Goal: Transaction & Acquisition: Purchase product/service

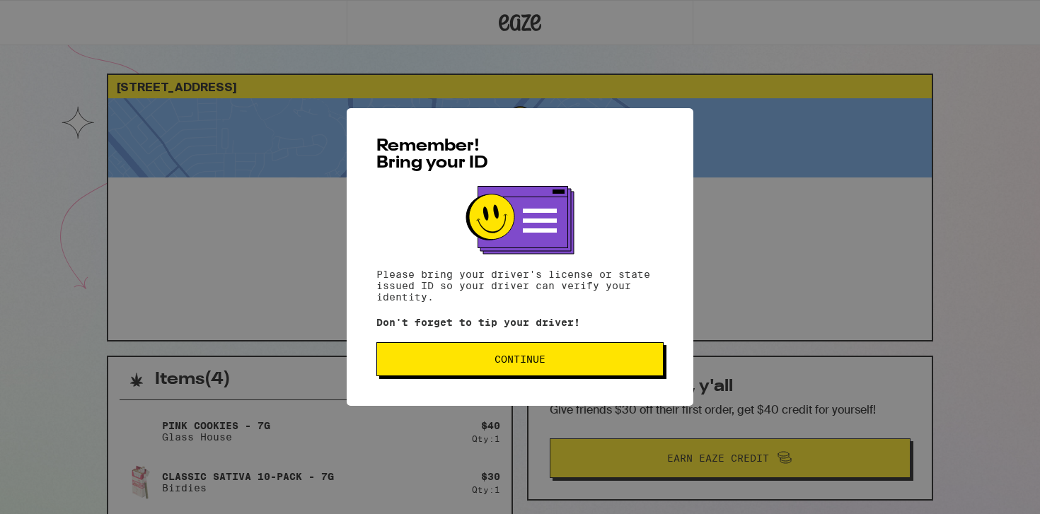
click at [576, 364] on span "Continue" at bounding box center [519, 359] width 263 height 10
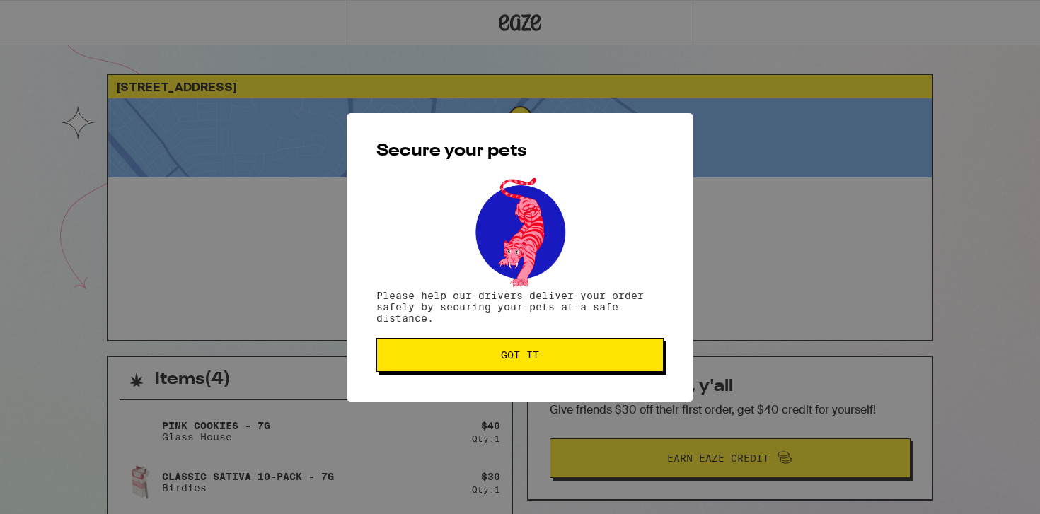
click at [561, 364] on button "Got it" at bounding box center [519, 355] width 287 height 34
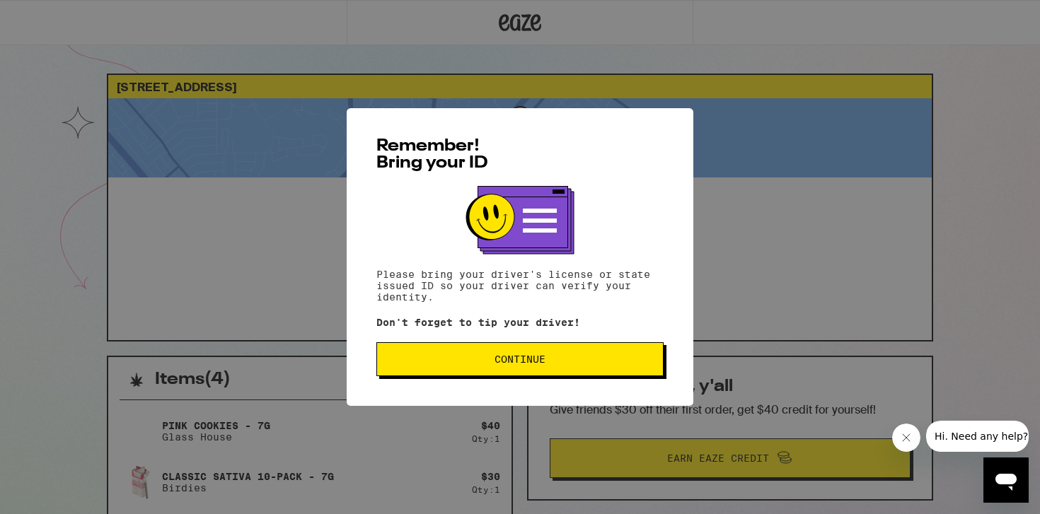
click at [482, 368] on button "Continue" at bounding box center [519, 359] width 287 height 34
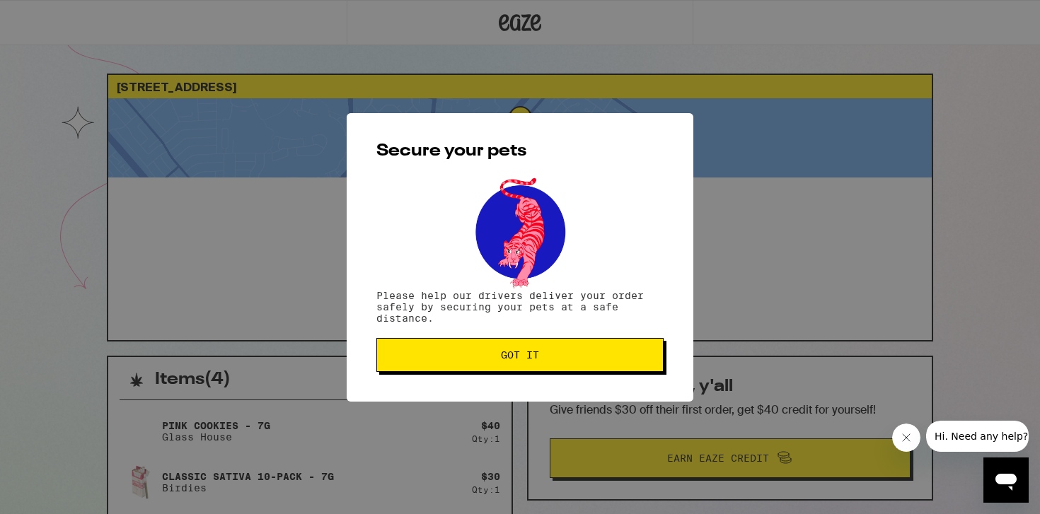
click at [480, 364] on button "Got it" at bounding box center [519, 355] width 287 height 34
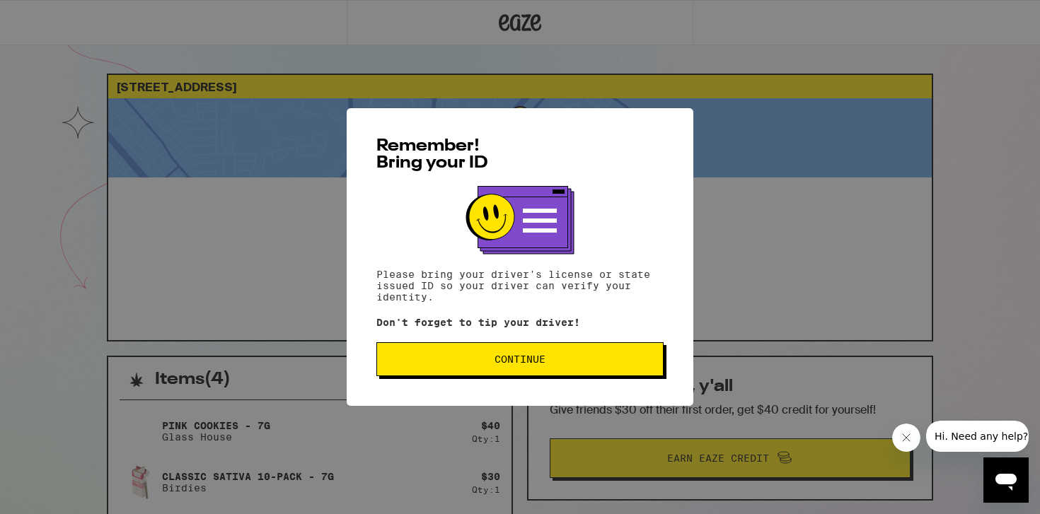
click at [552, 362] on span "Continue" at bounding box center [519, 359] width 263 height 10
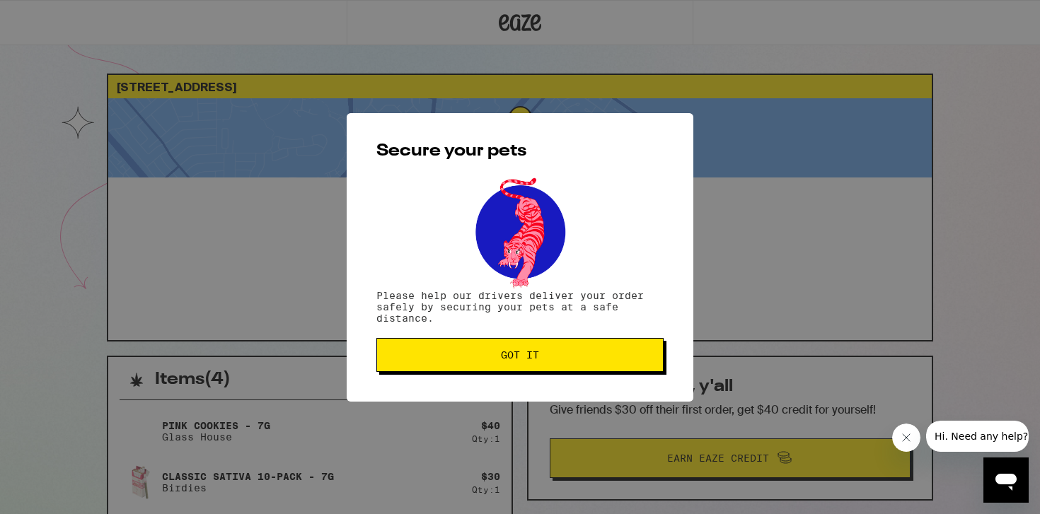
click at [552, 362] on button "Got it" at bounding box center [519, 355] width 287 height 34
